Goal: Information Seeking & Learning: Learn about a topic

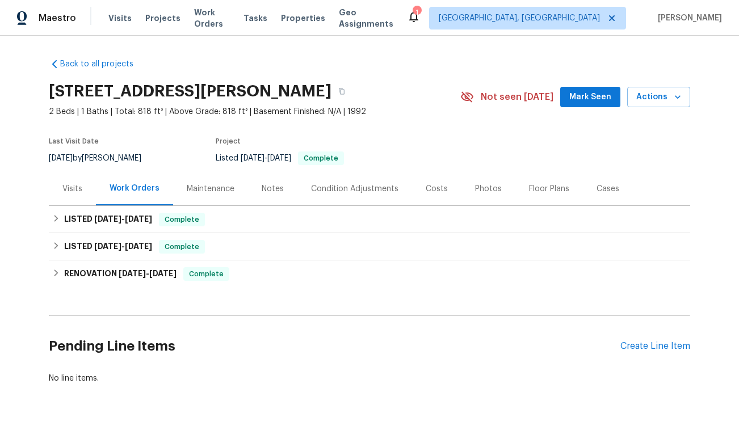
click at [71, 185] on div "Visits" at bounding box center [72, 188] width 20 height 11
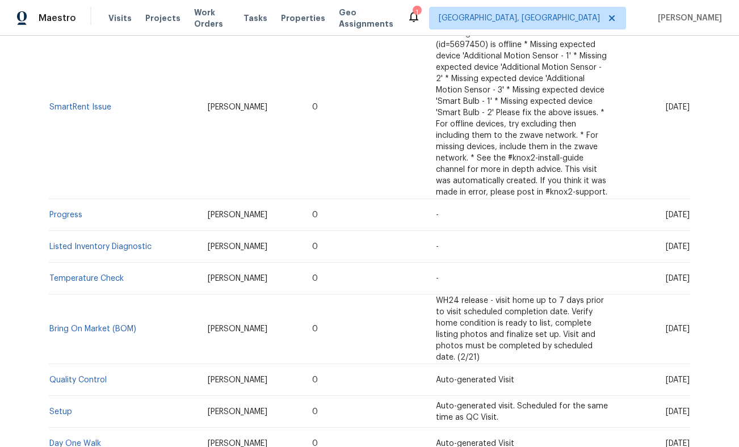
scroll to position [499, 0]
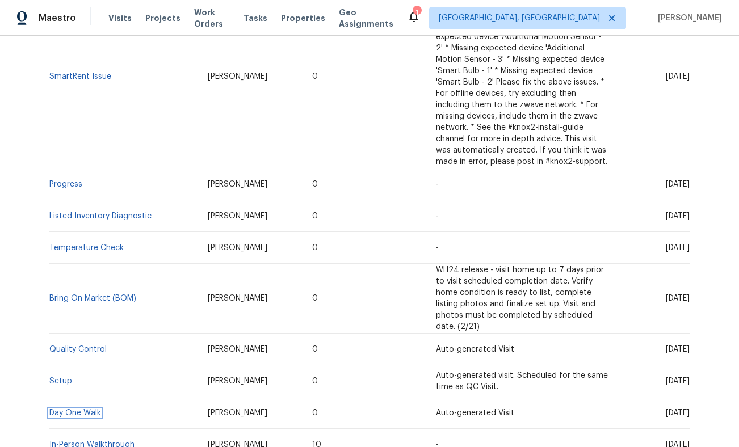
click at [89, 409] on link "Day One Walk" at bounding box center [75, 413] width 52 height 8
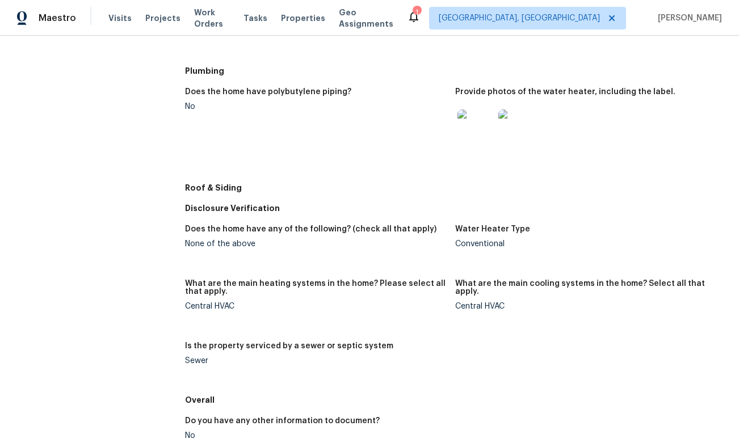
scroll to position [500, 0]
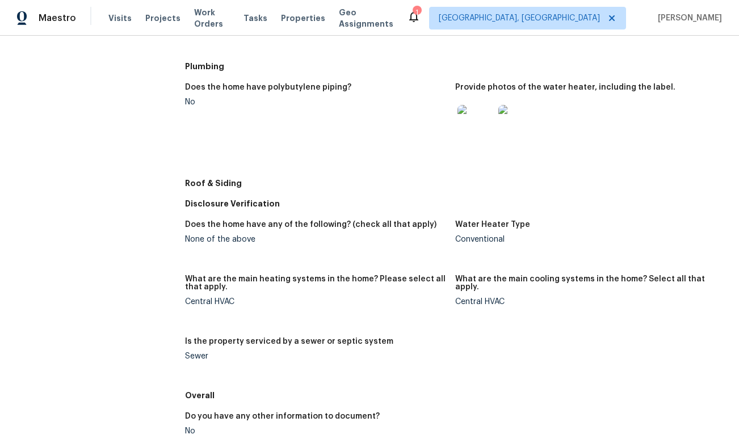
click at [507, 125] on img at bounding box center [516, 123] width 36 height 36
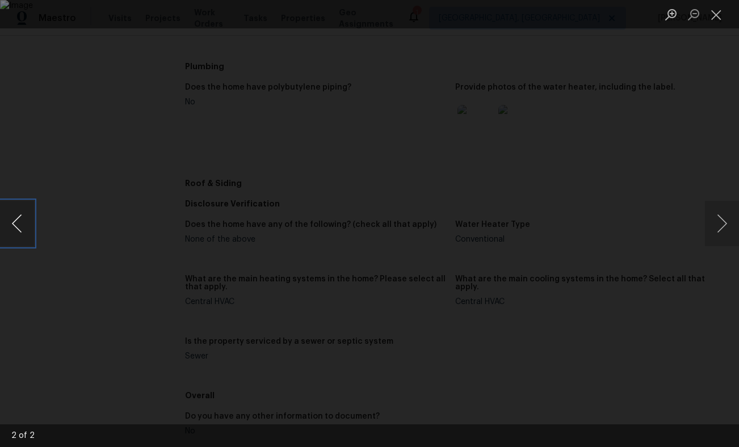
click at [24, 225] on button "Previous image" at bounding box center [17, 223] width 34 height 45
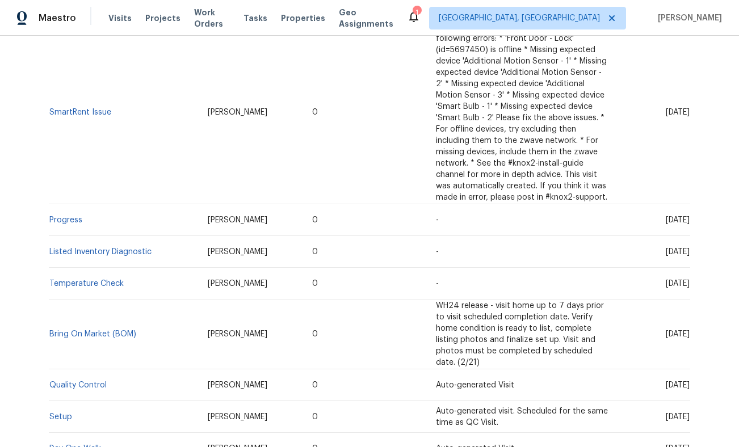
scroll to position [499, 0]
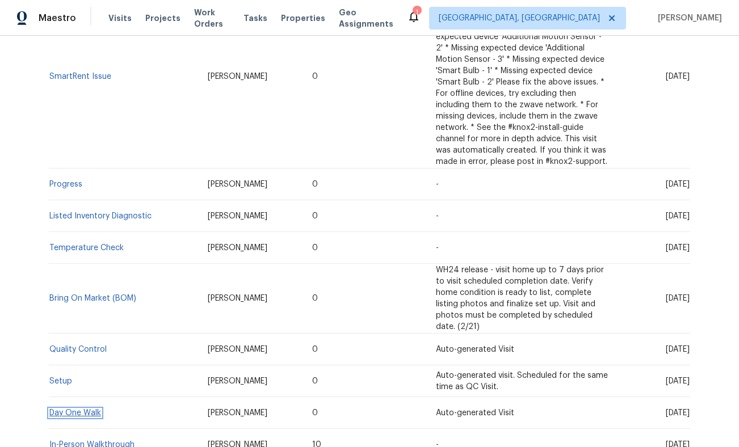
click at [91, 409] on link "Day One Walk" at bounding box center [75, 413] width 52 height 8
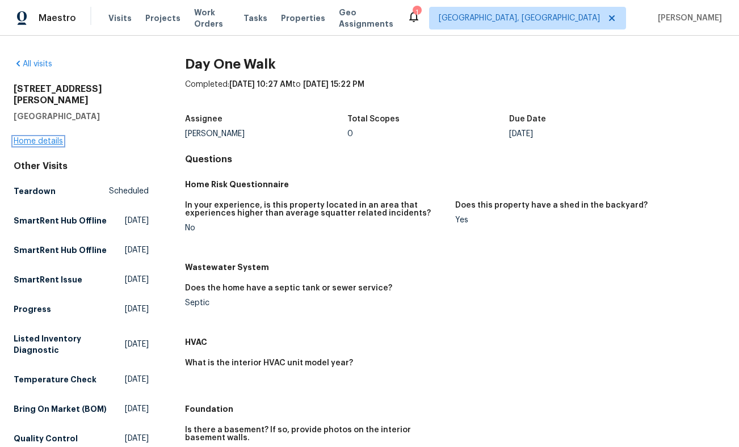
click at [43, 137] on link "Home details" at bounding box center [38, 141] width 49 height 8
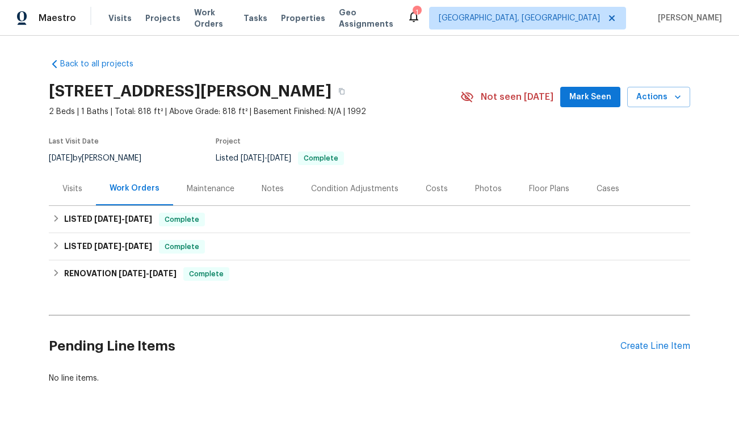
click at [74, 190] on div "Visits" at bounding box center [72, 188] width 20 height 11
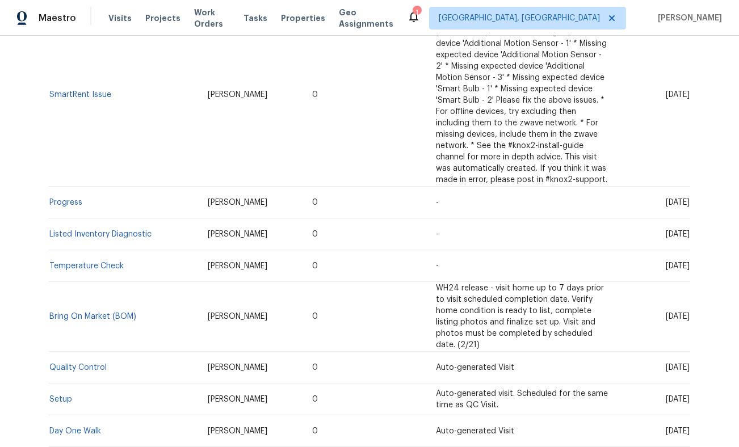
scroll to position [499, 0]
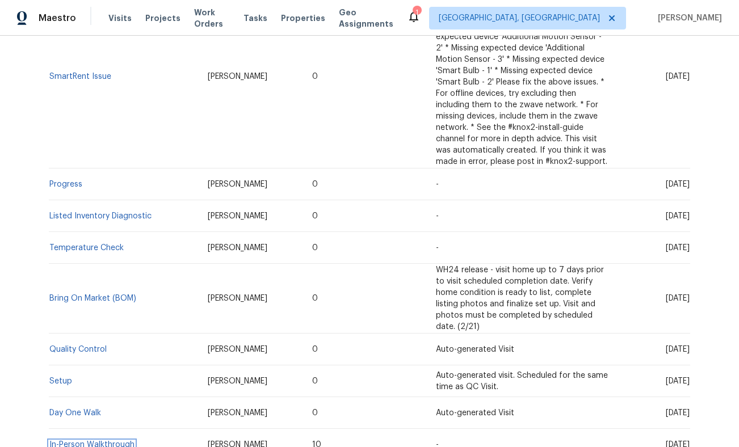
click at [66, 441] on link "In-Person Walkthrough" at bounding box center [91, 445] width 85 height 8
